Goal: Information Seeking & Learning: Learn about a topic

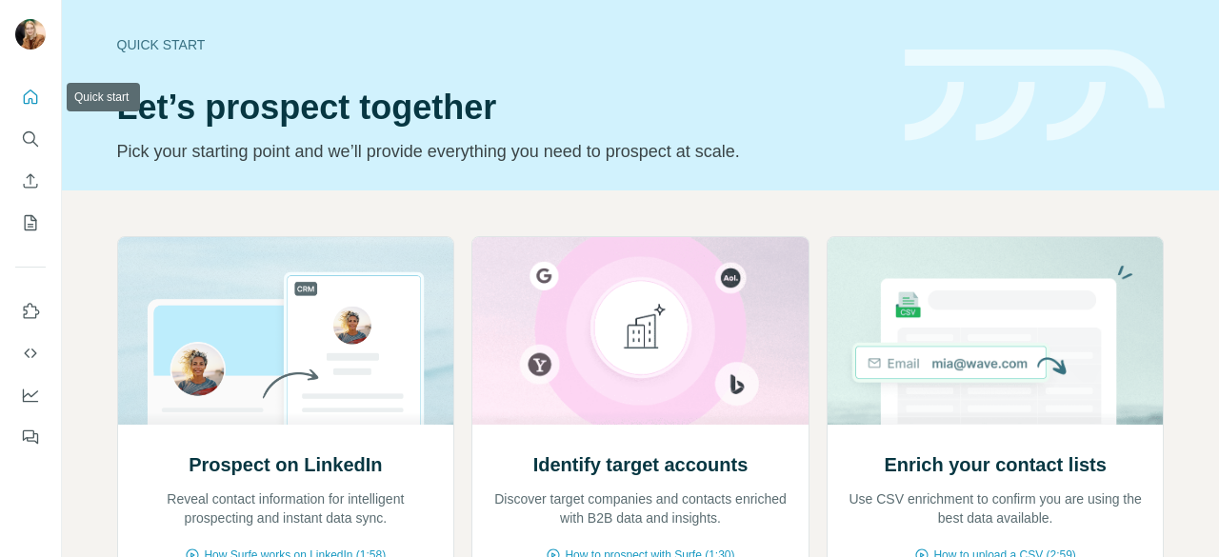
click at [33, 106] on icon "Quick start" at bounding box center [30, 97] width 19 height 19
click at [26, 146] on icon "Search" at bounding box center [30, 139] width 19 height 19
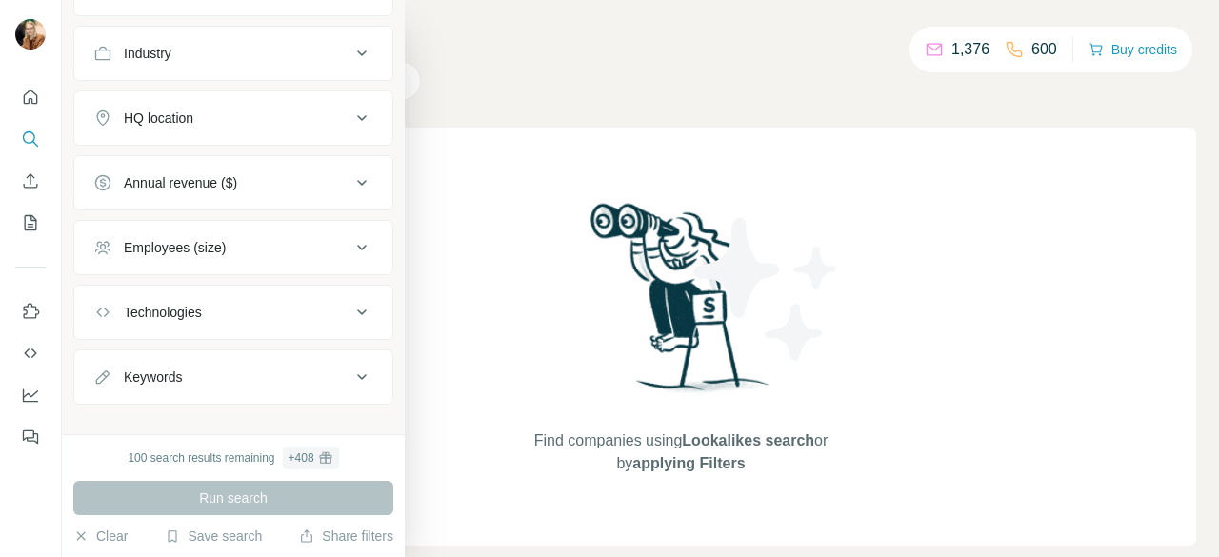
scroll to position [210, 0]
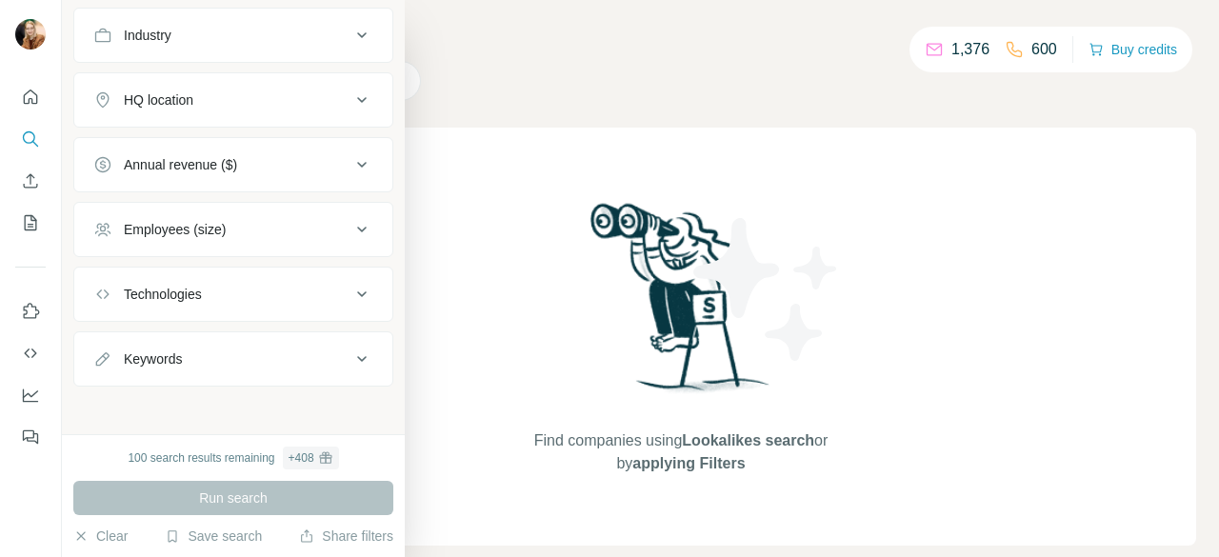
click at [285, 302] on button "Technologies" at bounding box center [233, 294] width 318 height 46
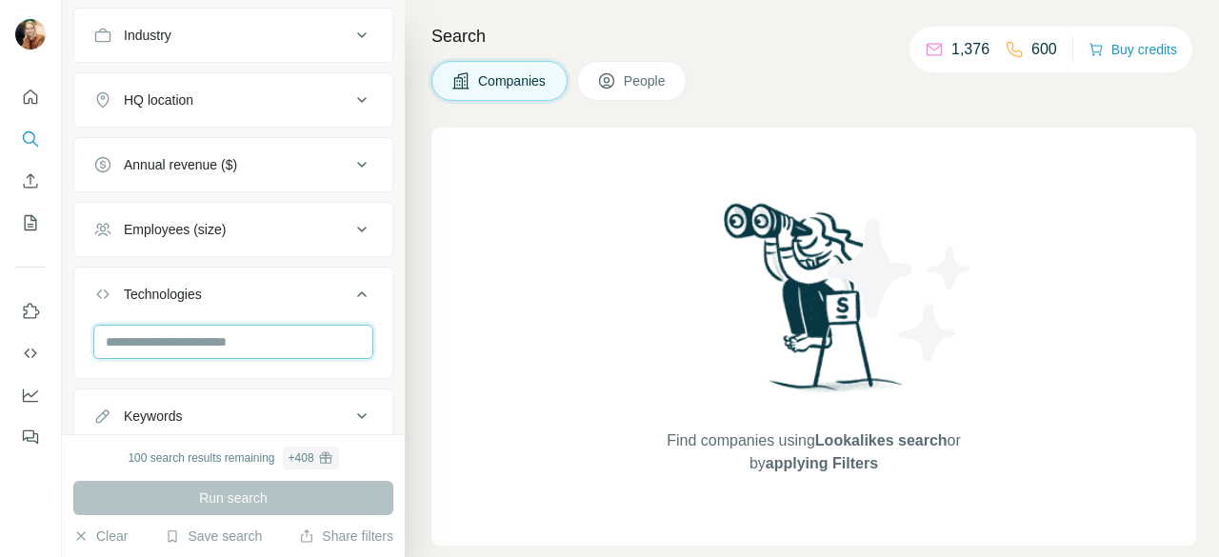
click at [227, 340] on input "text" at bounding box center [233, 342] width 280 height 34
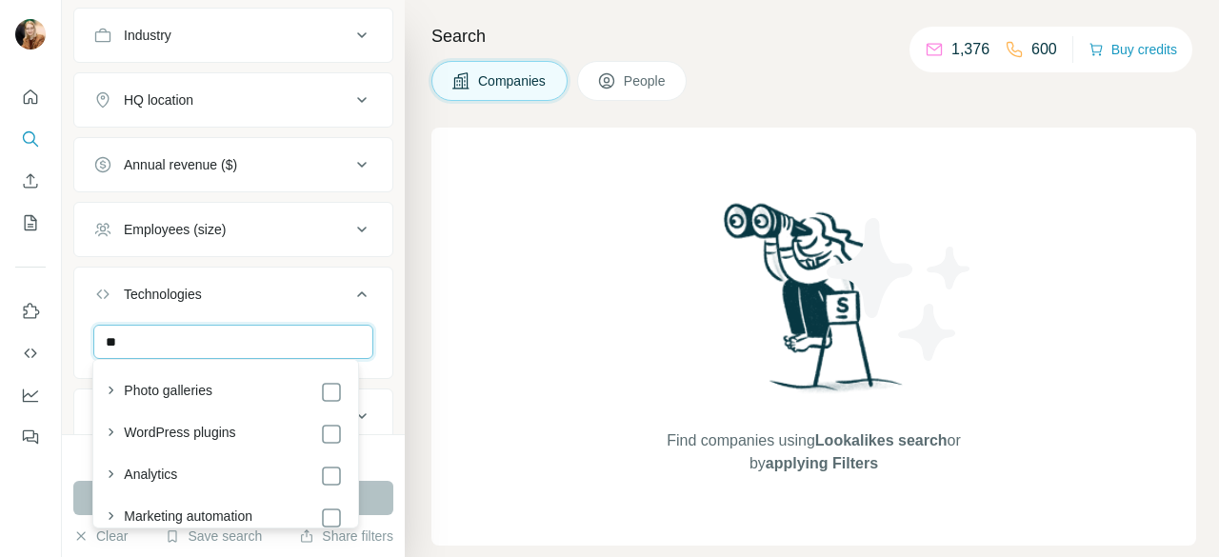
type input "*"
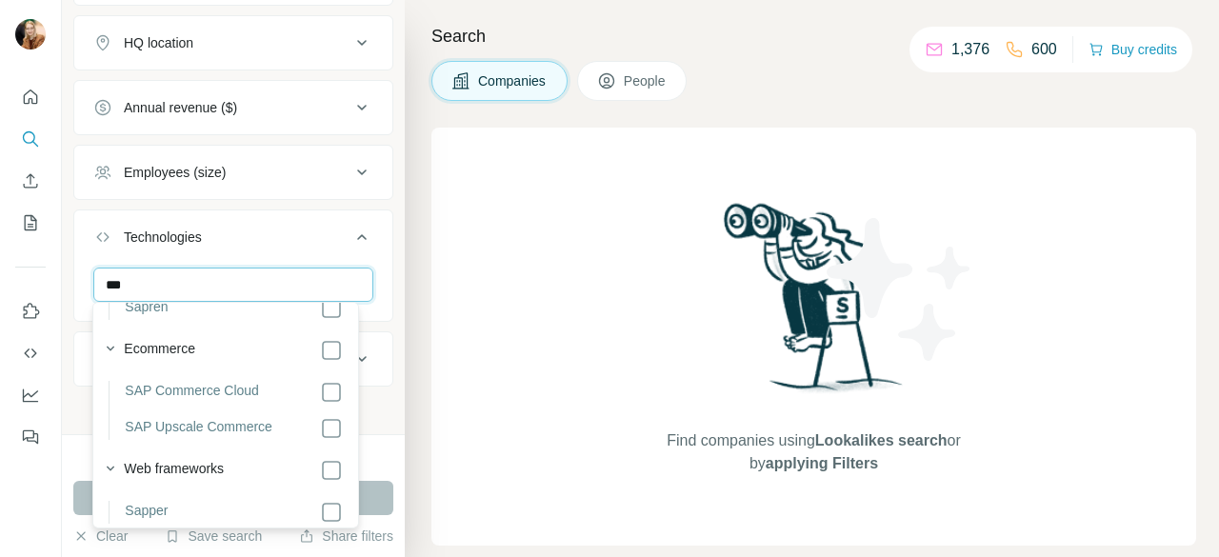
scroll to position [153, 0]
type input "***"
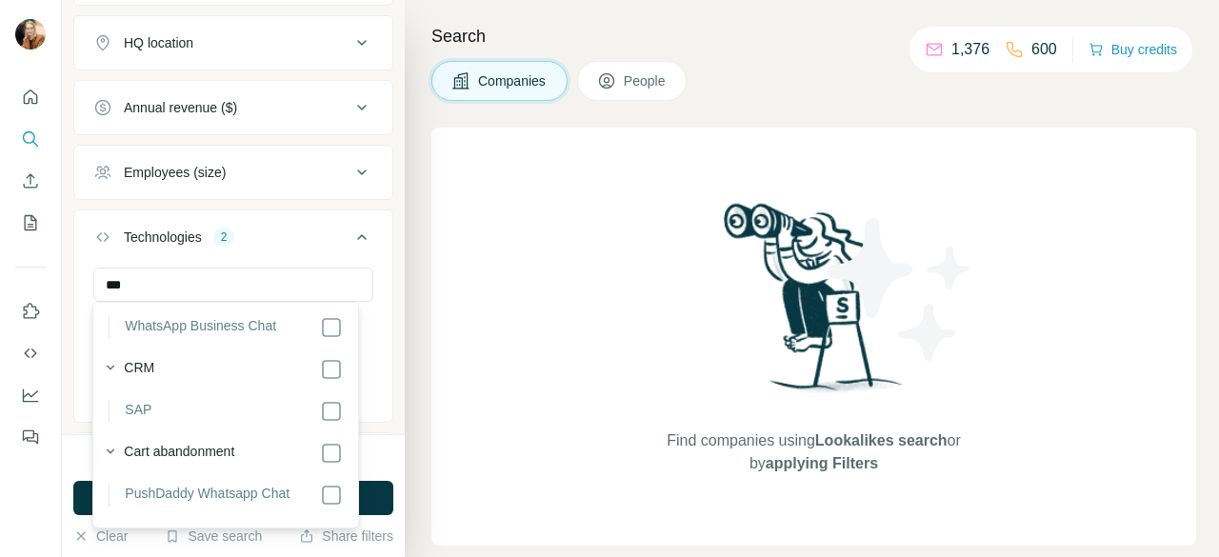
scroll to position [424, 0]
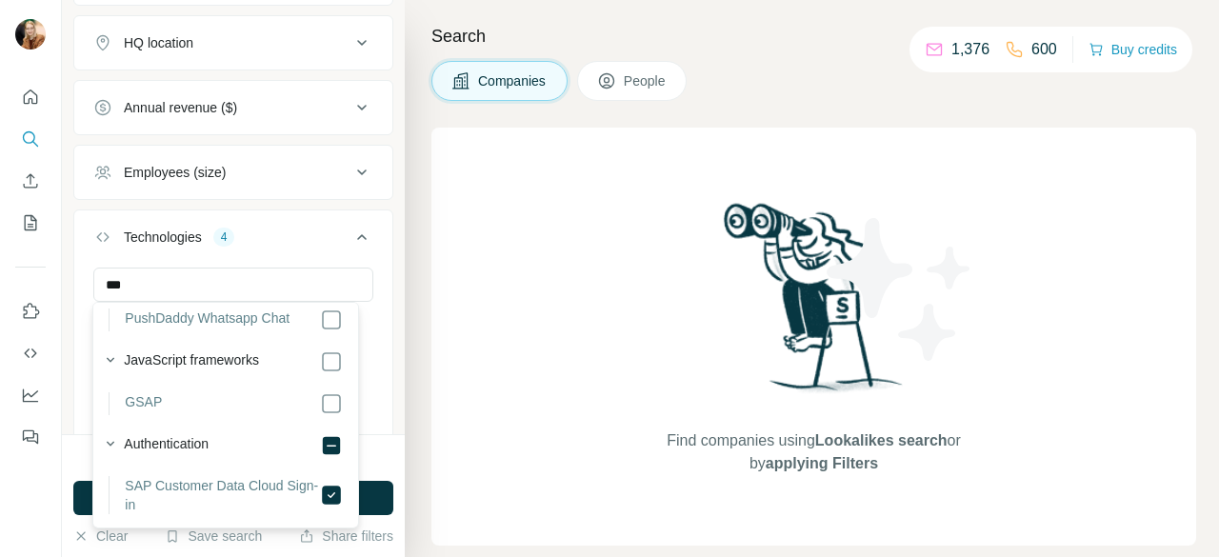
scroll to position [573, 0]
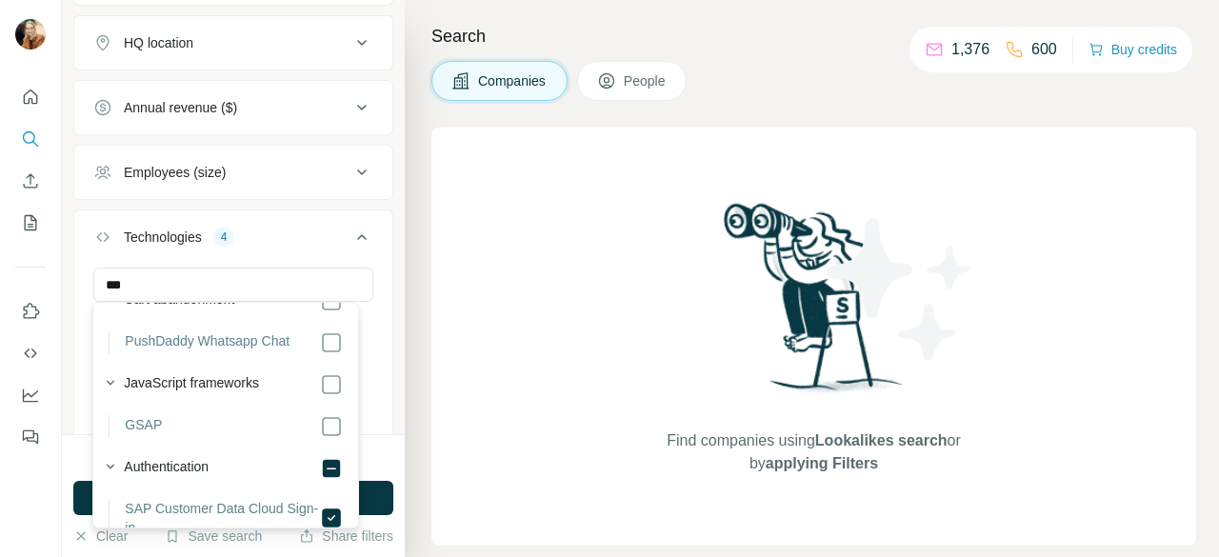
click at [351, 237] on icon at bounding box center [362, 237] width 23 height 23
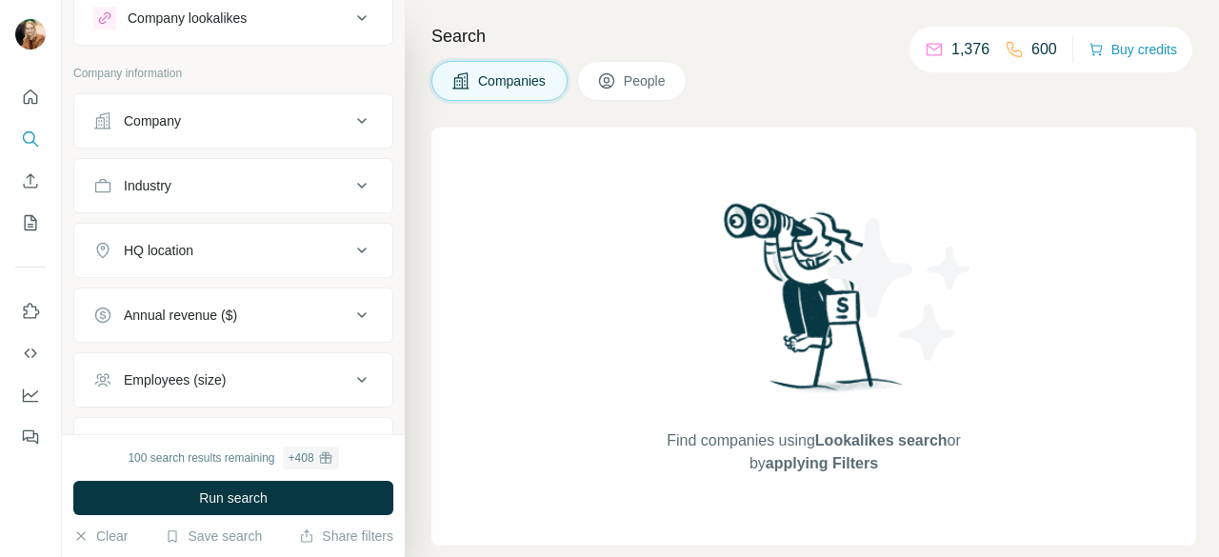
scroll to position [53, 0]
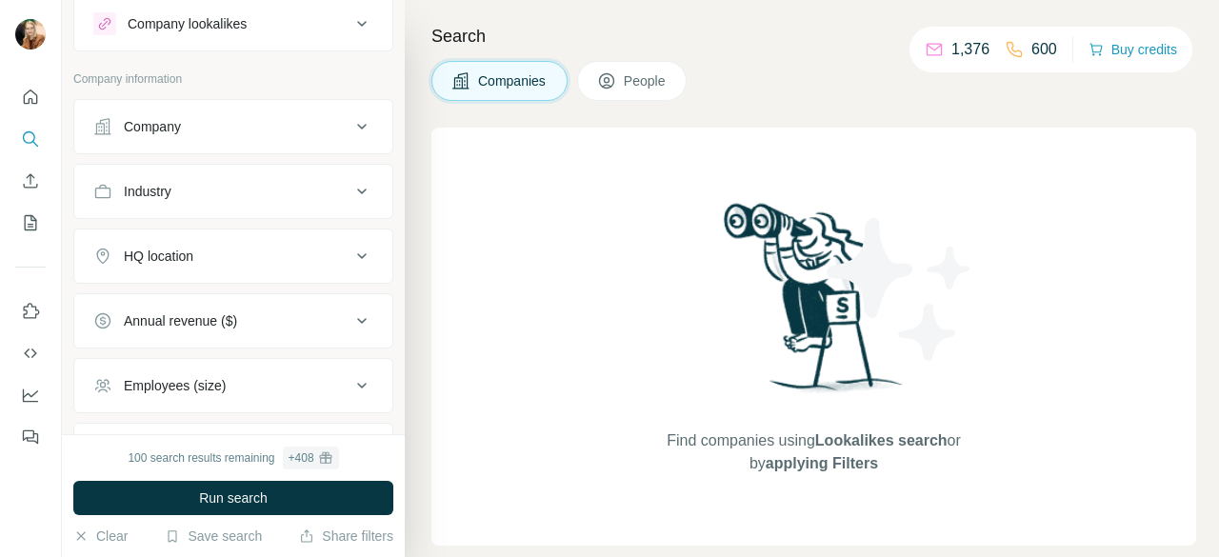
click at [351, 250] on icon at bounding box center [362, 256] width 23 height 23
click at [219, 302] on input "text" at bounding box center [233, 304] width 280 height 34
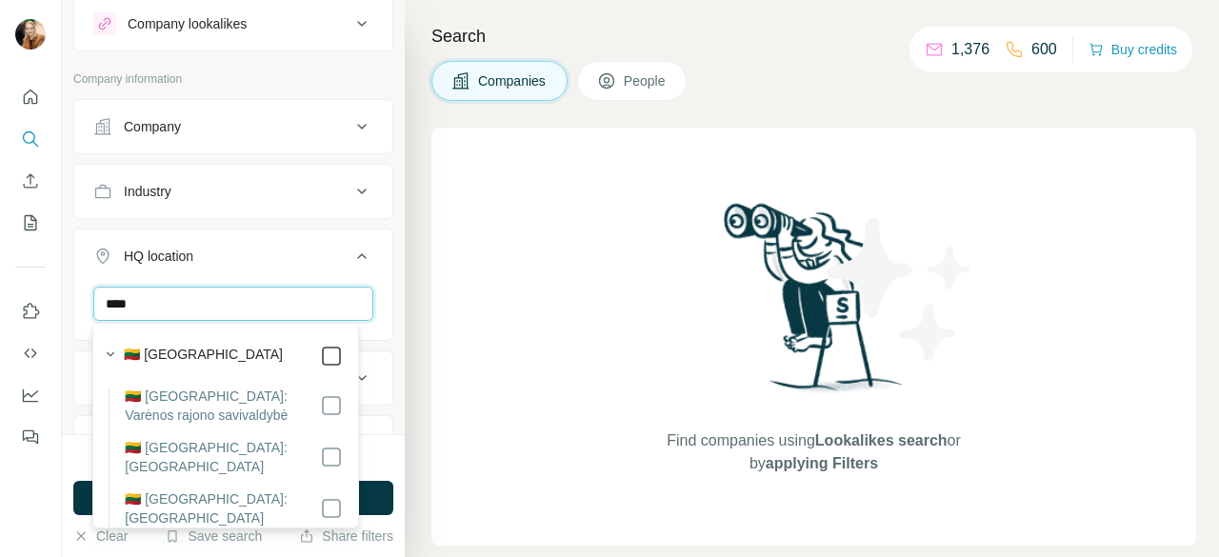
type input "****"
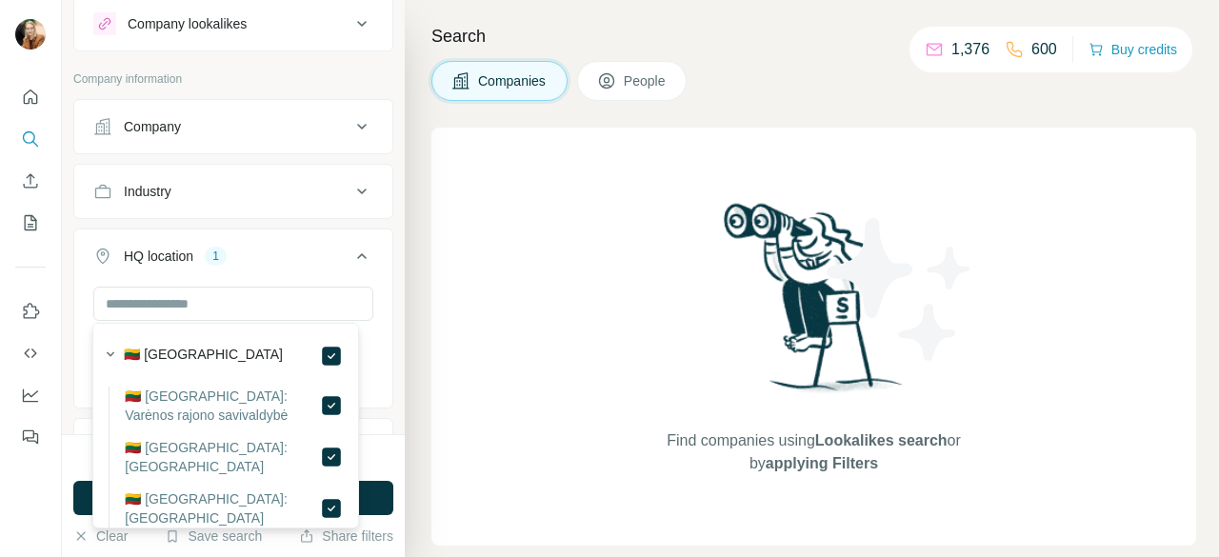
click at [351, 253] on icon at bounding box center [362, 256] width 23 height 23
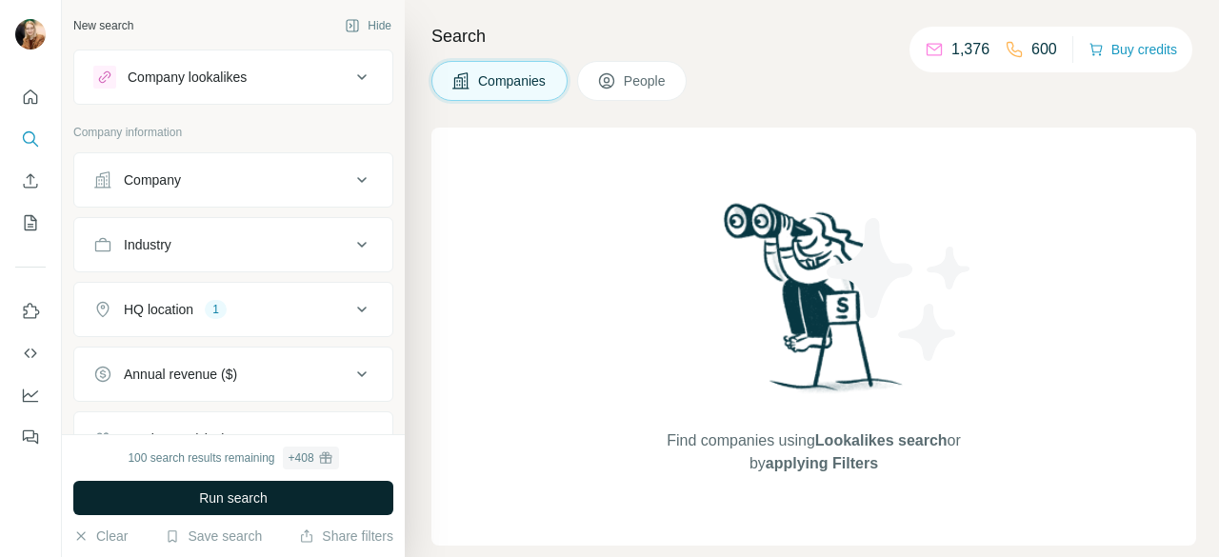
click at [277, 500] on button "Run search" at bounding box center [233, 498] width 320 height 34
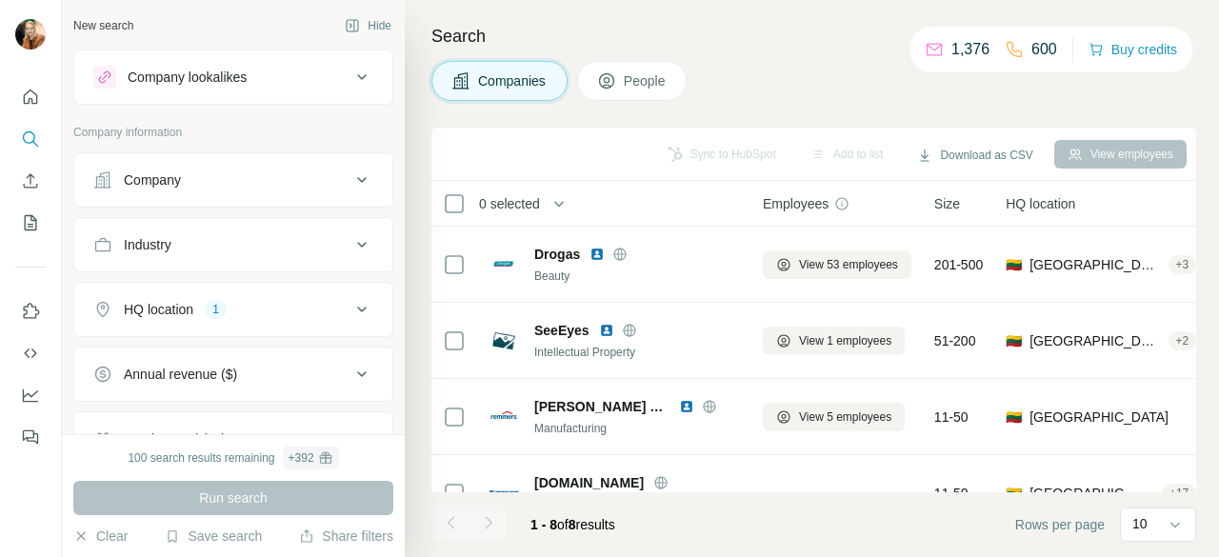
click at [613, 77] on icon at bounding box center [606, 80] width 19 height 19
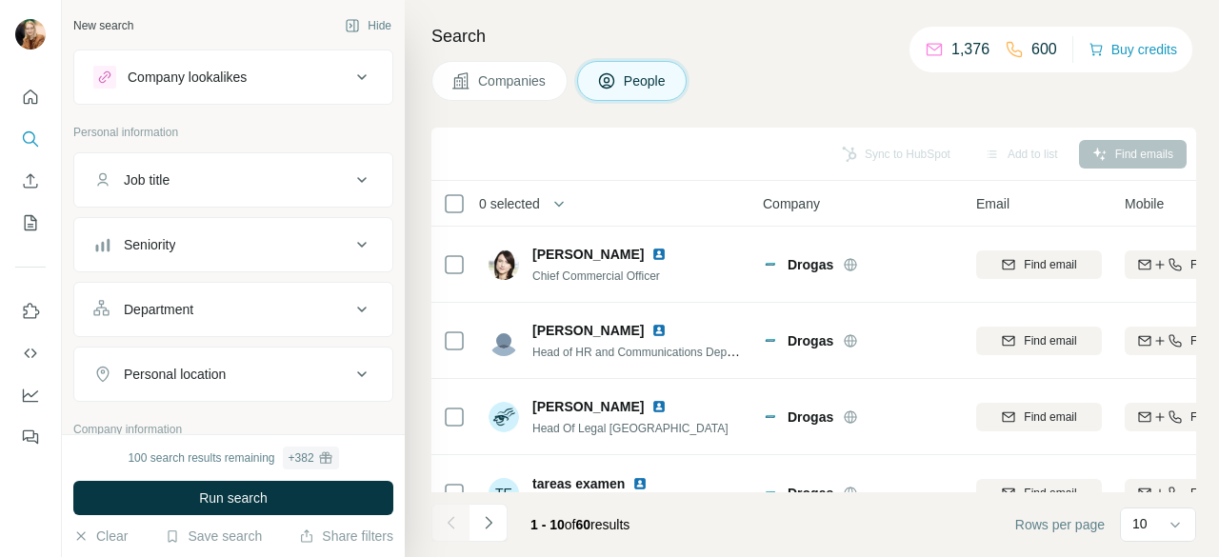
click at [486, 83] on span "Companies" at bounding box center [513, 80] width 70 height 19
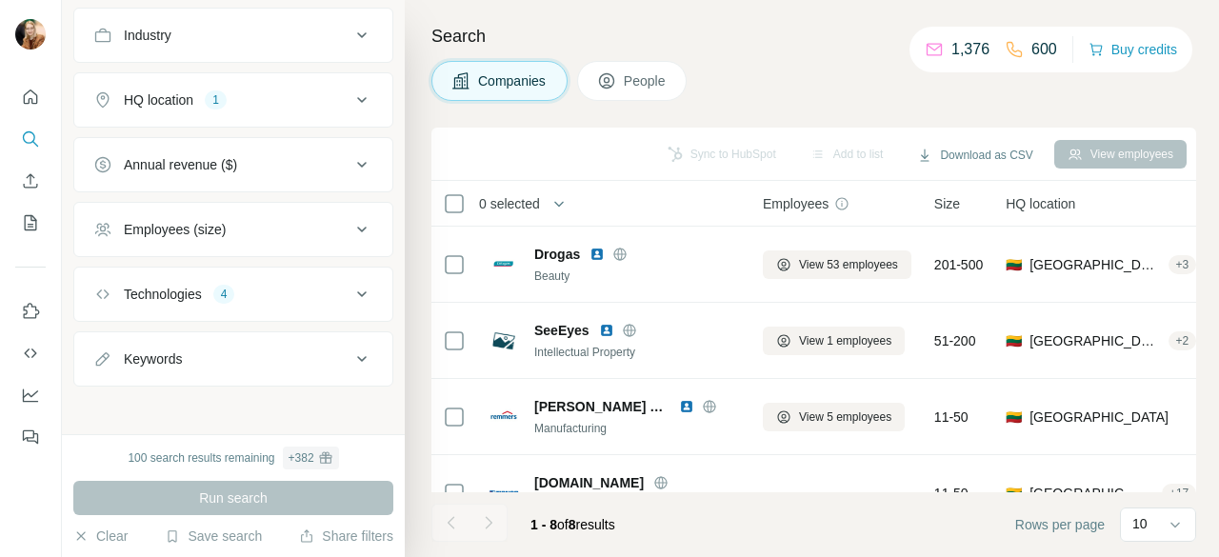
click at [357, 291] on icon at bounding box center [362, 294] width 10 height 6
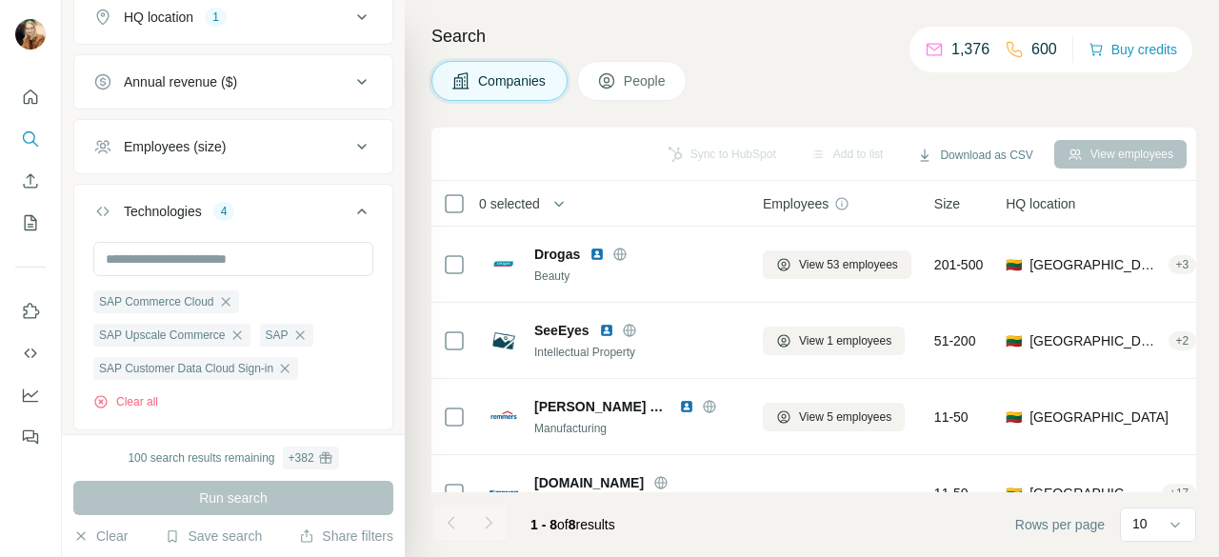
scroll to position [293, 0]
